Goal: Use online tool/utility: Utilize a website feature to perform a specific function

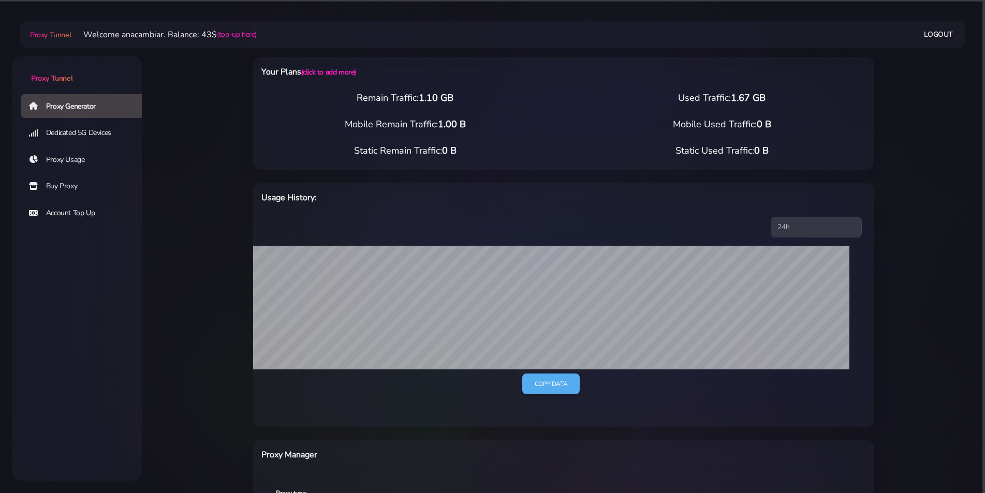
select select "AU"
select select "[GEOGRAPHIC_DATA]"
click at [53, 106] on link "Proxy Generator" at bounding box center [85, 106] width 129 height 24
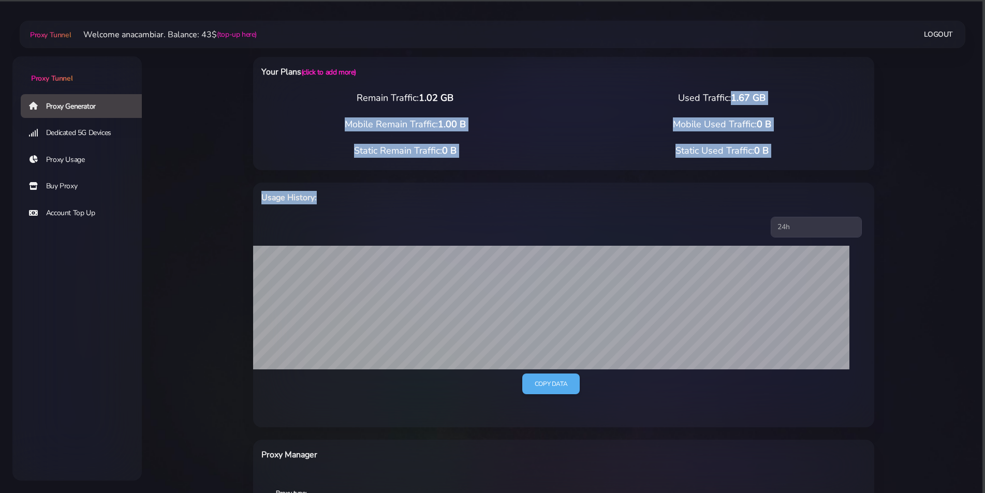
drag, startPoint x: 685, startPoint y: 97, endPoint x: 731, endPoint y: 214, distance: 125.9
click at [731, 214] on div "Your Plans (click to add more) Remain Traffic: 1.02 GB Used Traffic: 1.67 GB Mo…" at bounding box center [563, 404] width 621 height 711
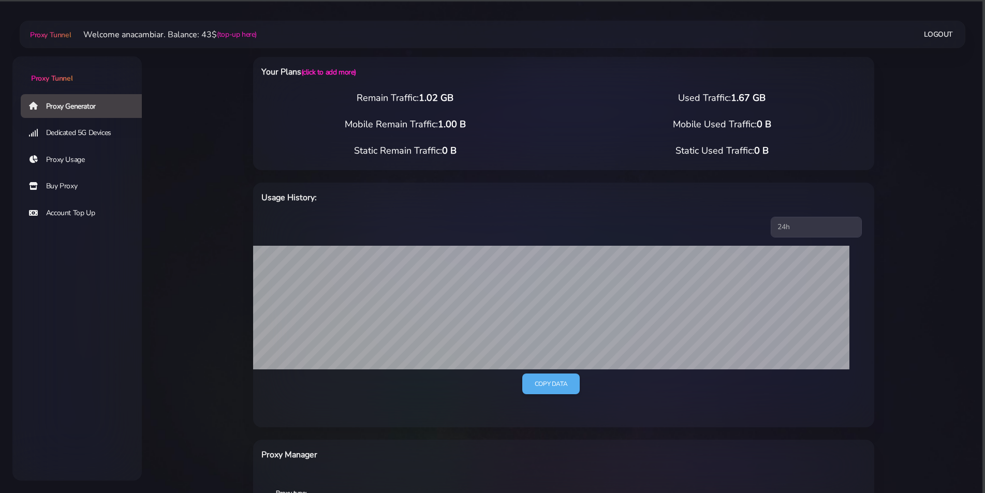
click at [260, 69] on div "Your Plans (click to add more)" at bounding box center [435, 74] width 360 height 18
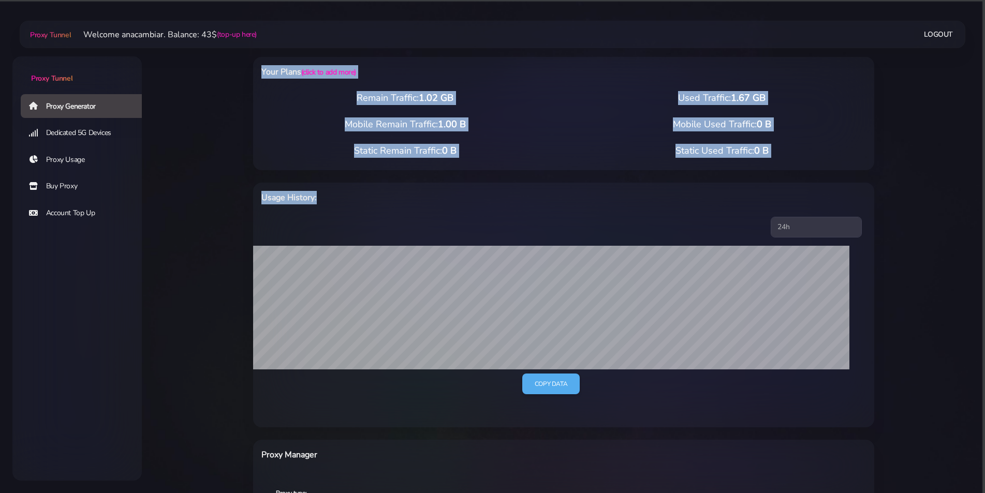
drag, startPoint x: 263, startPoint y: 71, endPoint x: 774, endPoint y: 224, distance: 533.2
click at [774, 224] on div "Your Plans (click to add more) Remain Traffic: 1.02 GB Used Traffic: 1.67 GB Mo…" at bounding box center [563, 404] width 621 height 711
click at [460, 208] on div "Usage History:" at bounding box center [435, 200] width 360 height 18
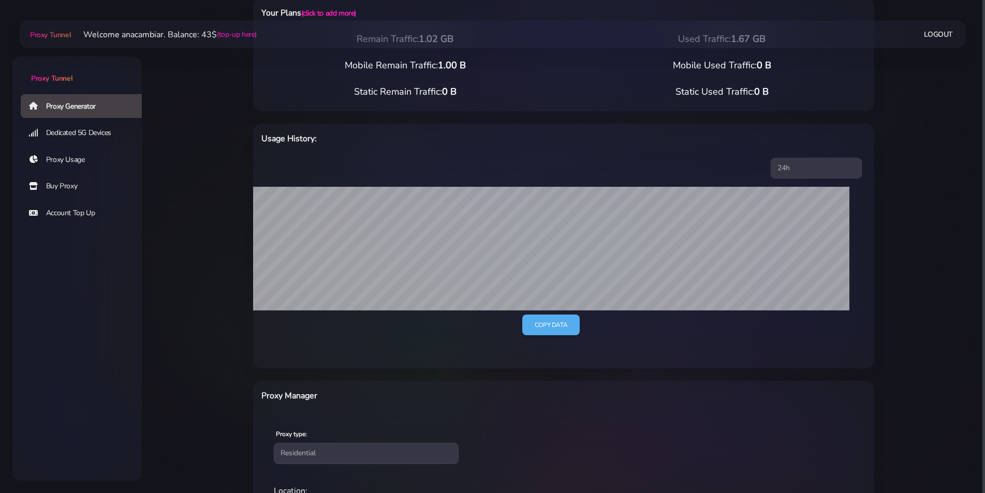
scroll to position [278, 0]
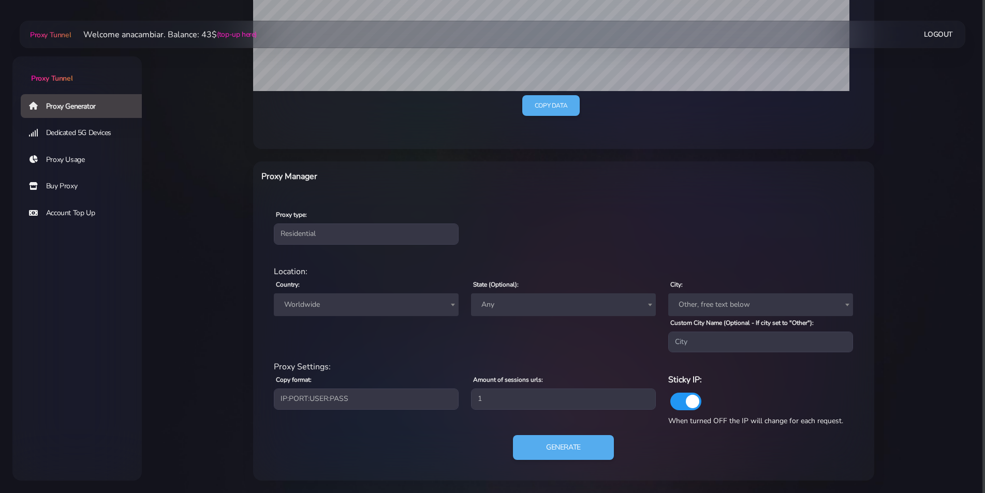
click at [310, 303] on span "Worldwide" at bounding box center [366, 305] width 172 height 14
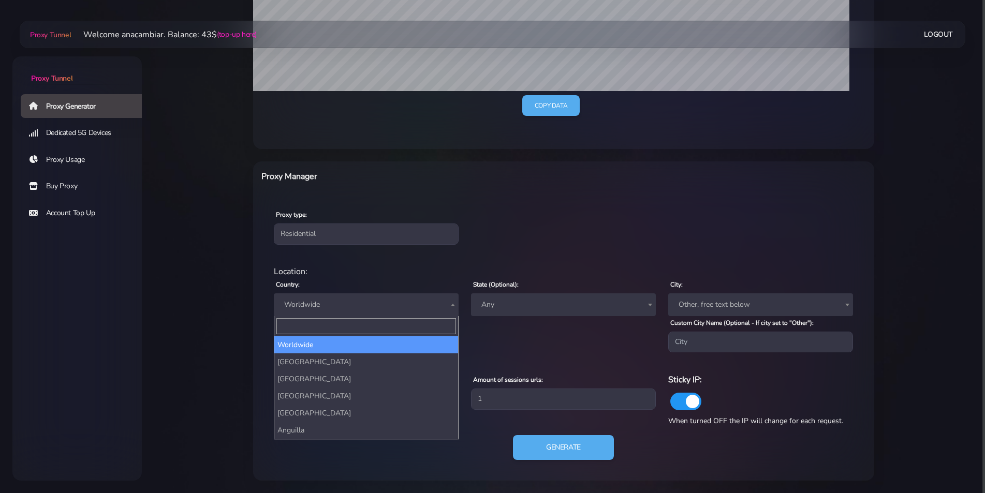
click at [302, 304] on span "Worldwide" at bounding box center [366, 305] width 172 height 14
click at [303, 312] on span "Worldwide" at bounding box center [366, 305] width 172 height 14
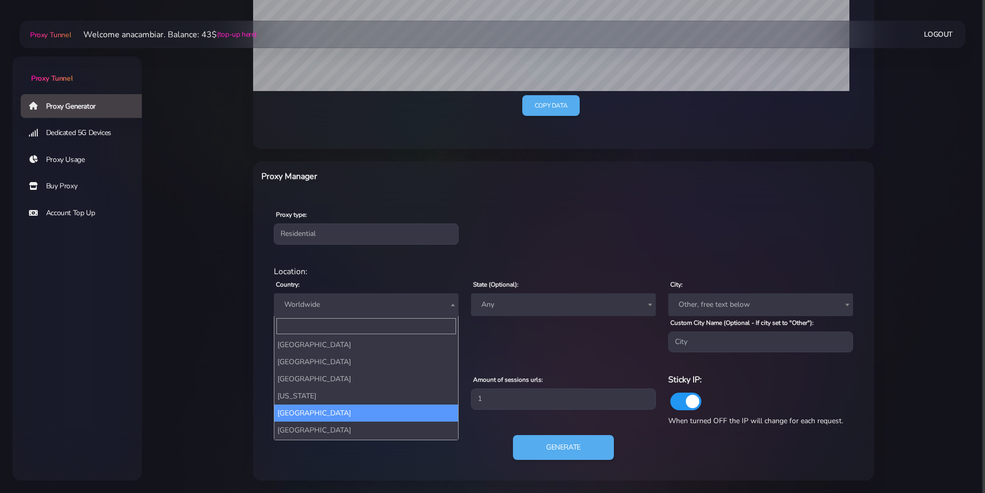
scroll to position [155, 0]
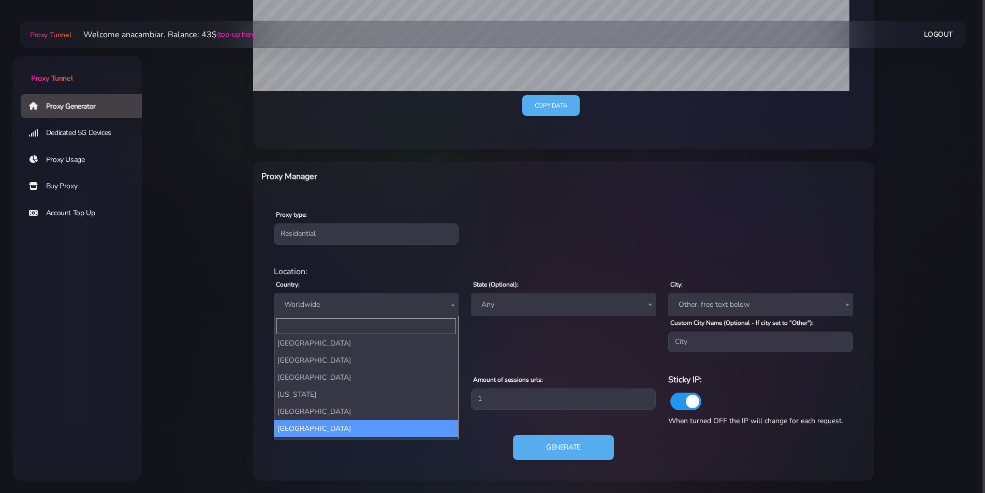
select select "AU"
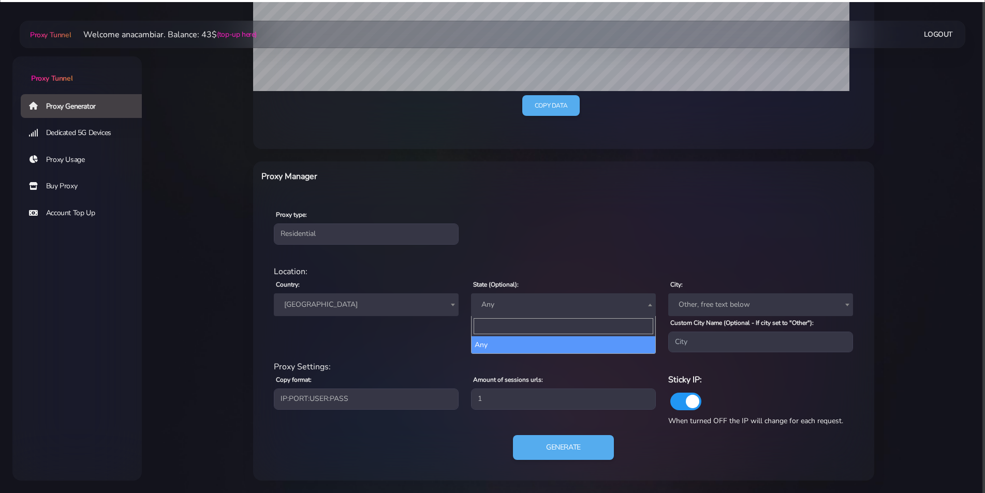
click at [496, 300] on span "Any" at bounding box center [563, 305] width 172 height 14
click at [502, 263] on div "residential Location: Country: Worldwide [GEOGRAPHIC_DATA] [GEOGRAPHIC_DATA] [G…" at bounding box center [563, 369] width 605 height 224
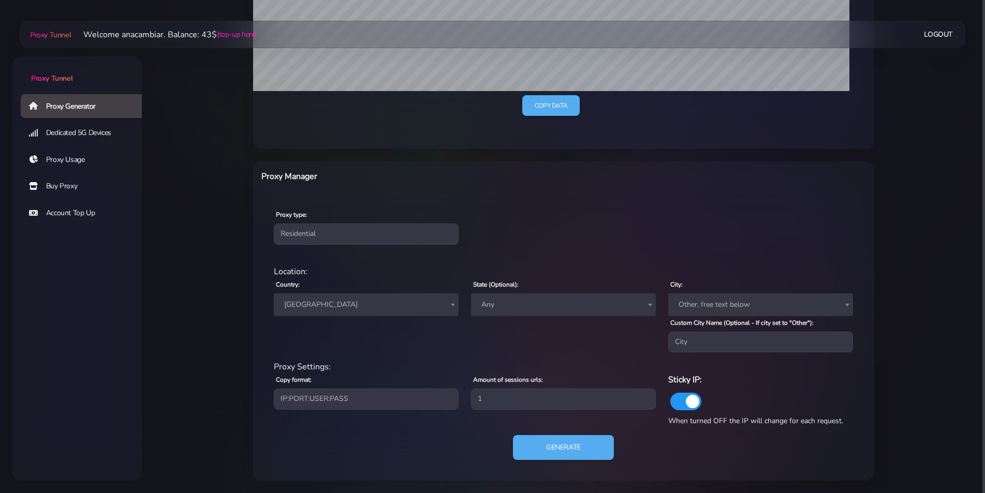
click at [500, 303] on span "Any" at bounding box center [563, 305] width 172 height 14
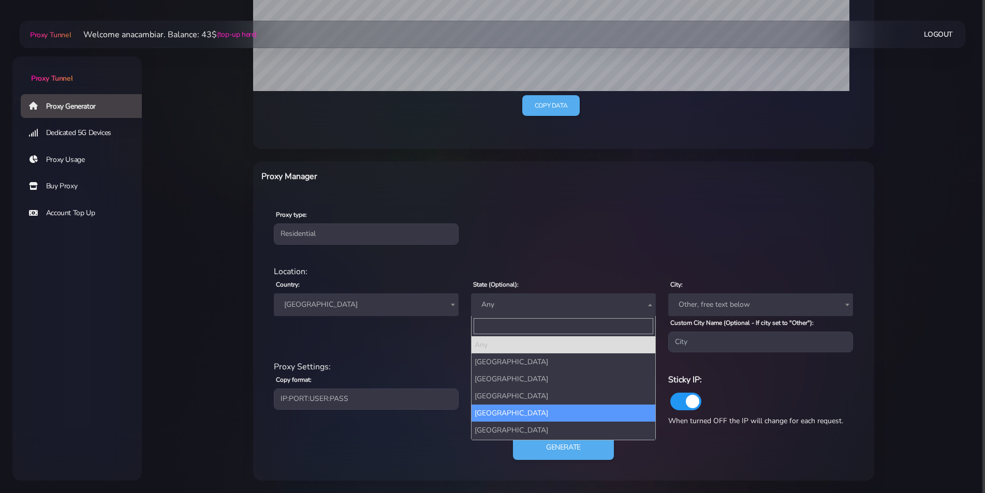
select select "[GEOGRAPHIC_DATA]"
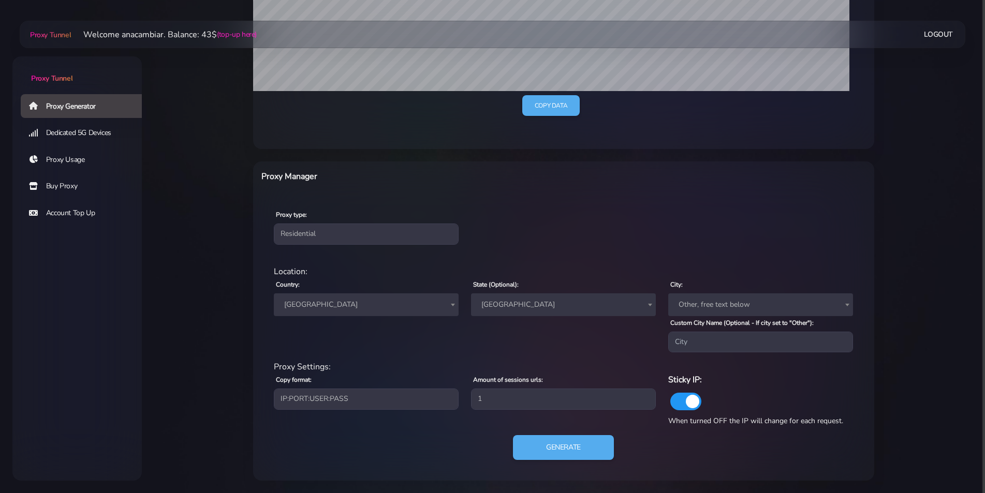
drag, startPoint x: 197, startPoint y: 184, endPoint x: 269, endPoint y: 232, distance: 86.6
click at [198, 184] on main "Proxy Tunnel Welcome anacambiar. Balance: 43$ (top-up here) Logout" at bounding box center [563, 119] width 843 height 723
click at [297, 307] on span "[GEOGRAPHIC_DATA]" at bounding box center [366, 305] width 172 height 14
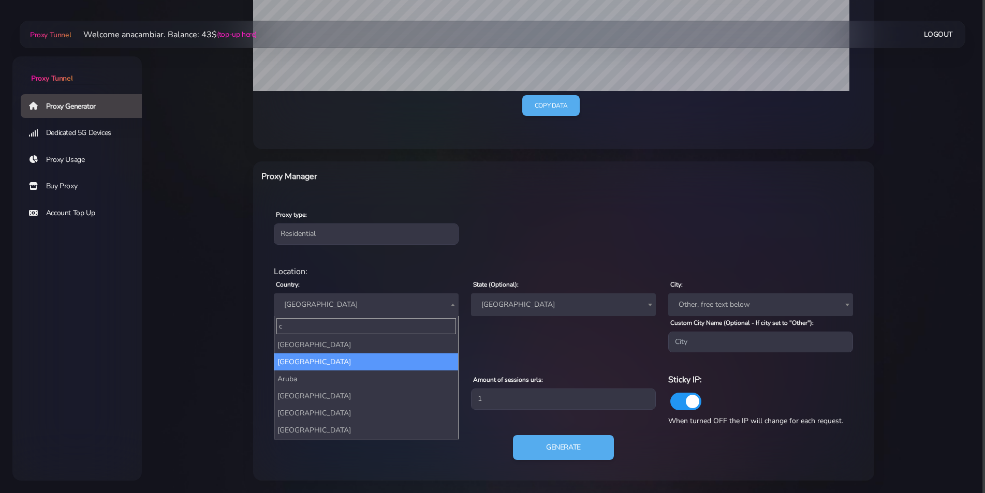
scroll to position [0, 0]
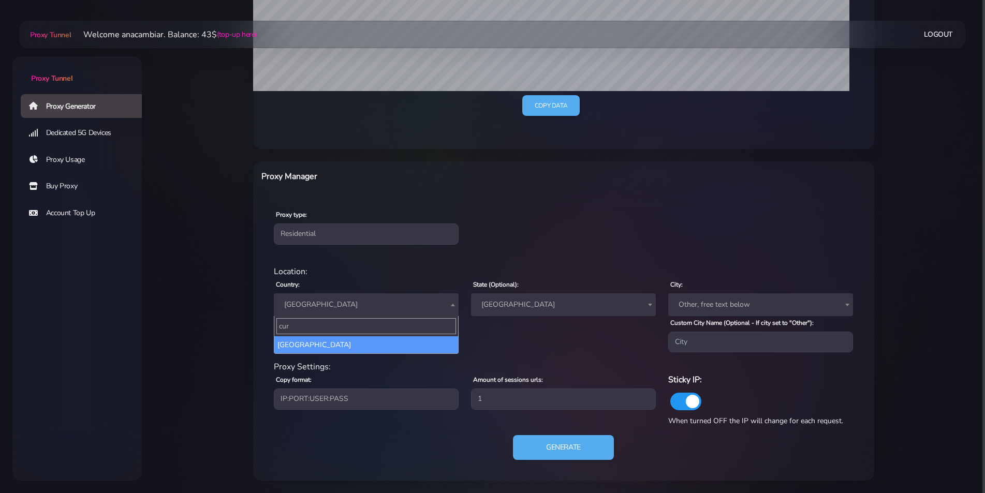
type input "cur"
select select "CW"
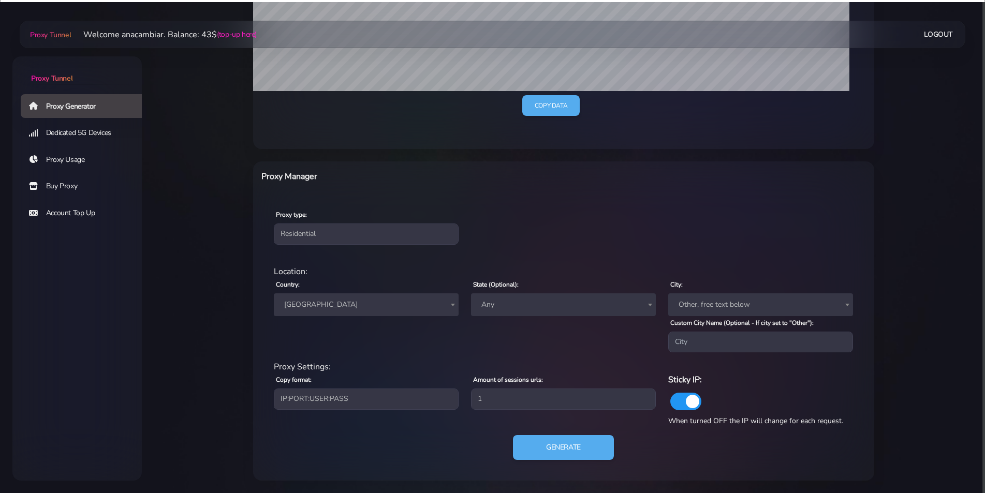
click at [518, 302] on span "Any" at bounding box center [563, 305] width 172 height 14
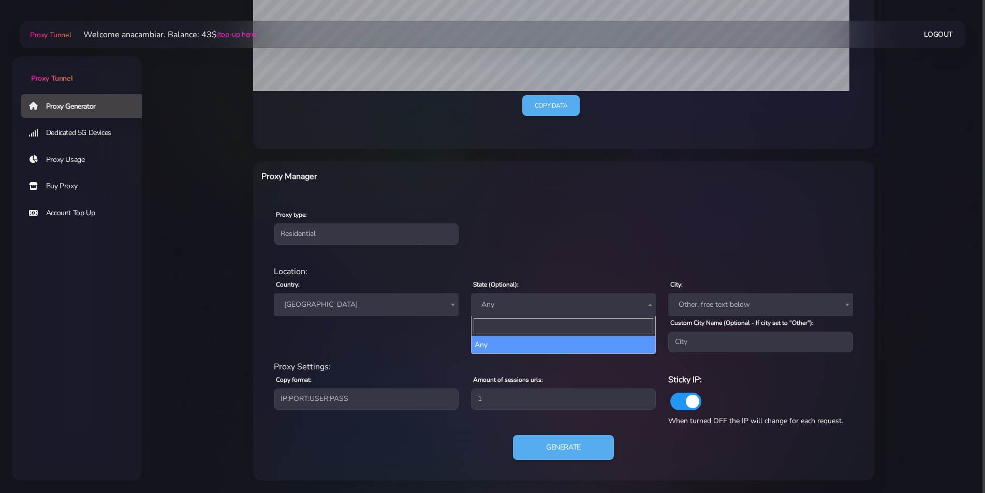
click at [543, 241] on div "Proxy type: Residential Static Mobile" at bounding box center [563, 226] width 617 height 61
click at [539, 300] on span "Any" at bounding box center [563, 305] width 172 height 14
click at [660, 230] on div "Proxy type: Residential Static Mobile" at bounding box center [563, 226] width 617 height 61
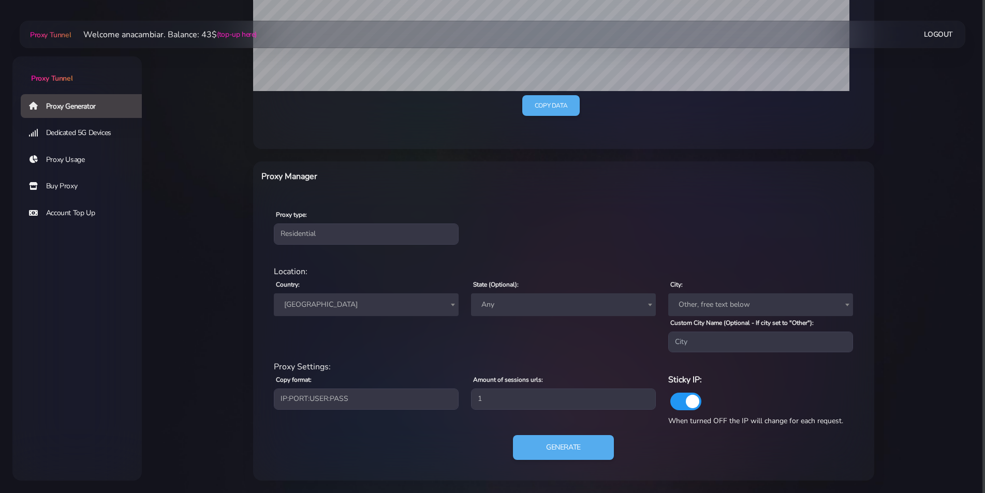
click at [723, 304] on span "Other, free text below" at bounding box center [760, 305] width 172 height 14
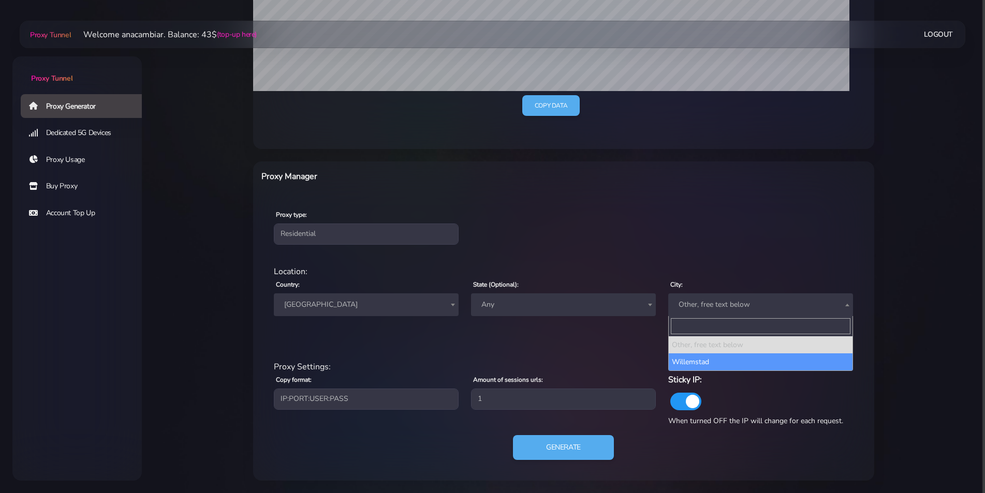
select select "Willemstad"
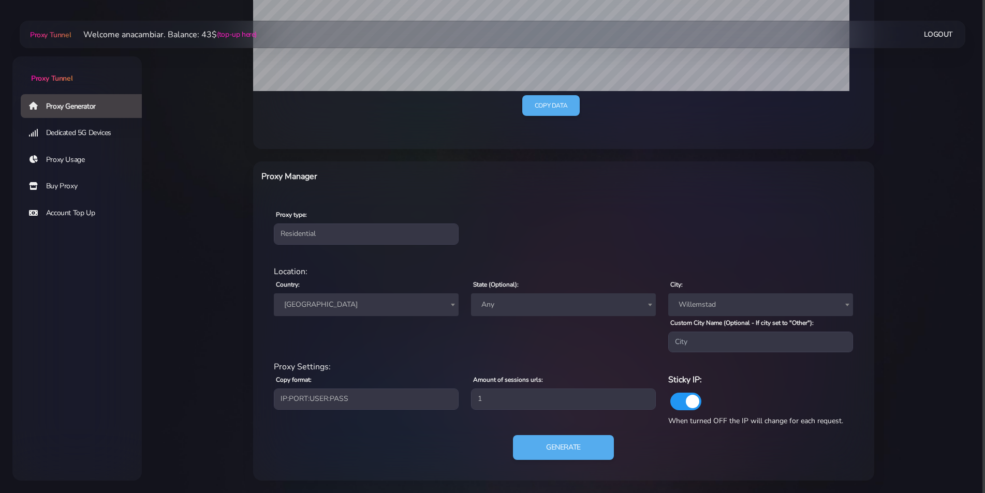
click at [518, 356] on div "Location: Country: Worldwide [GEOGRAPHIC_DATA] [GEOGRAPHIC_DATA] [GEOGRAPHIC_DA…" at bounding box center [564, 313] width 592 height 95
click at [562, 453] on button "Generate" at bounding box center [563, 447] width 103 height 25
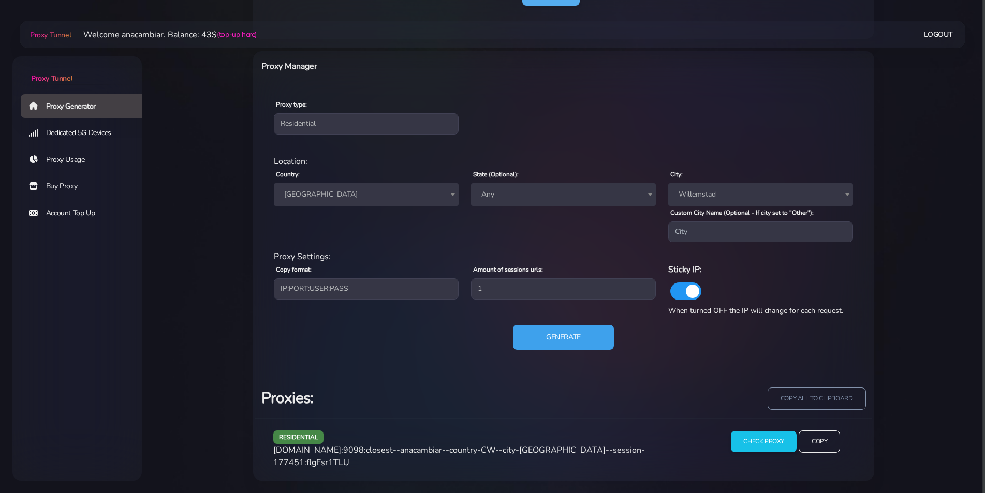
scroll to position [381, 0]
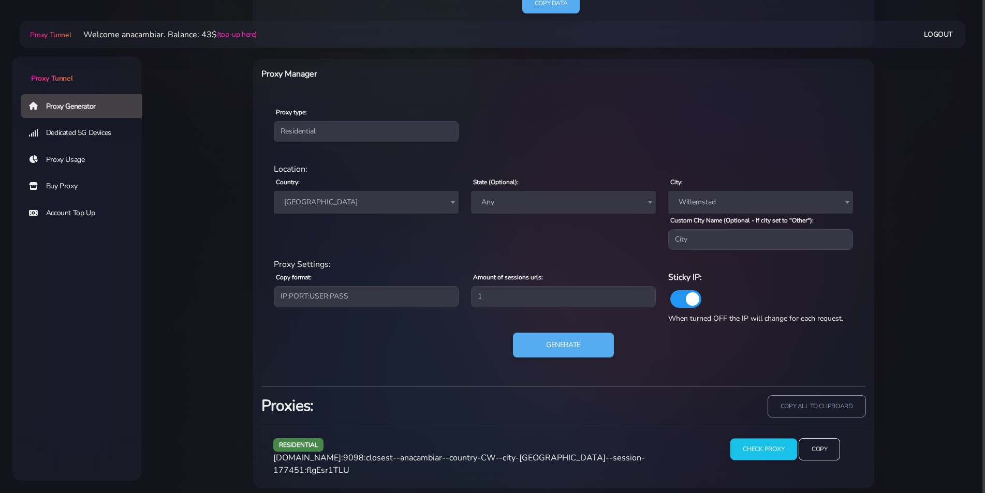
click at [754, 450] on input "Check Proxy" at bounding box center [763, 450] width 67 height 22
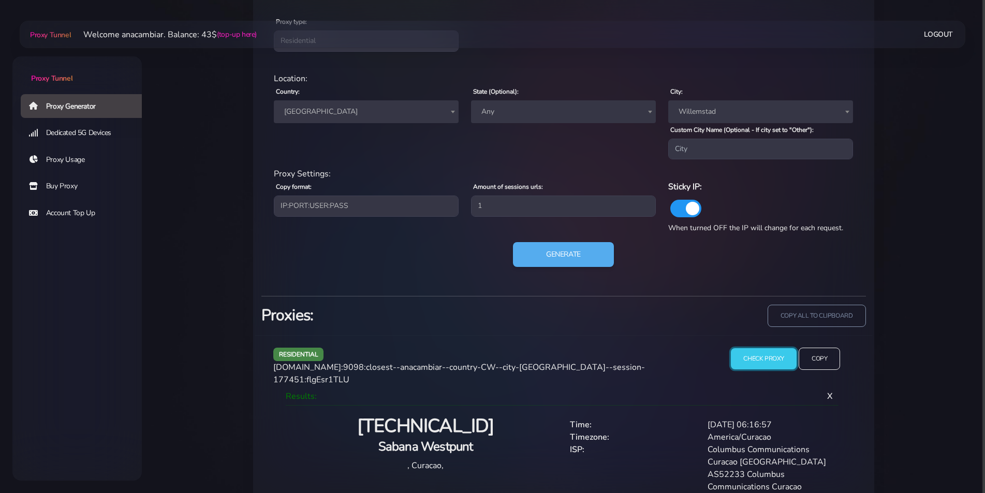
scroll to position [488, 0]
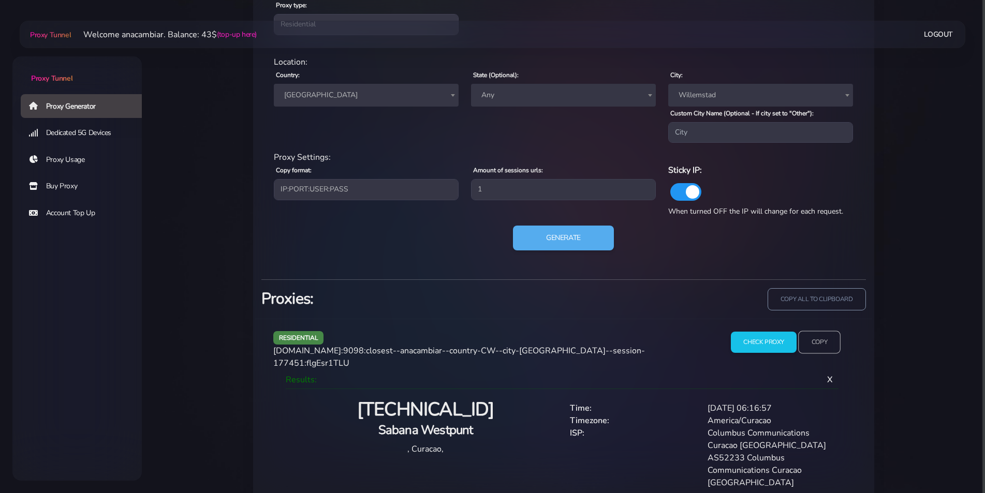
click at [812, 346] on input "Copy" at bounding box center [819, 342] width 42 height 23
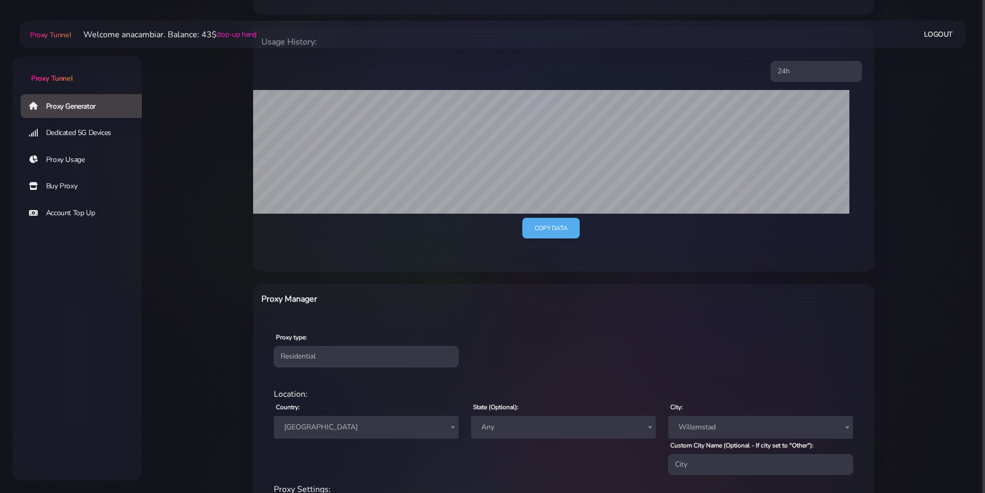
scroll to position [0, 0]
